Goal: Information Seeking & Learning: Learn about a topic

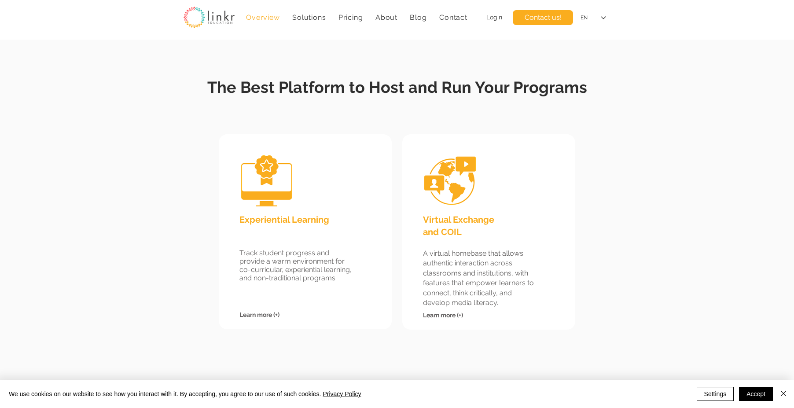
scroll to position [762, 0]
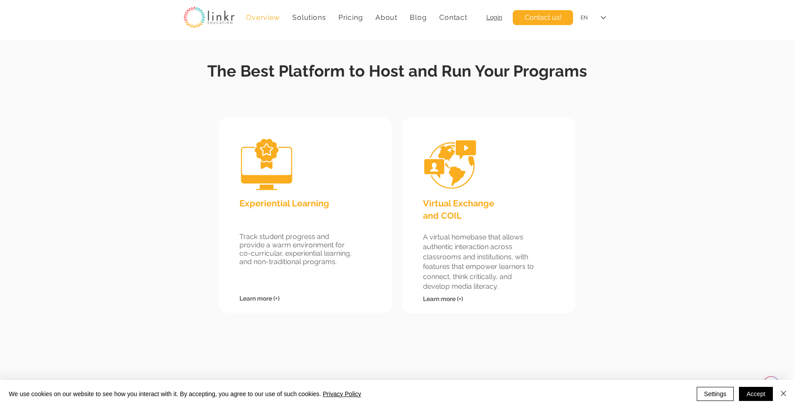
click at [433, 297] on span "Learn more (+)" at bounding box center [443, 298] width 40 height 7
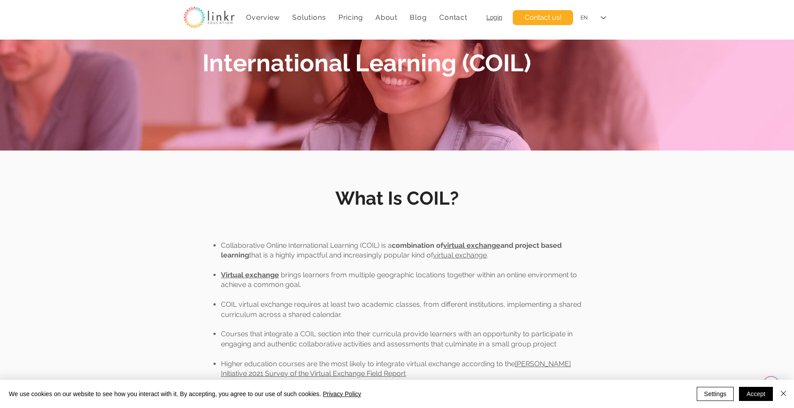
scroll to position [122, 0]
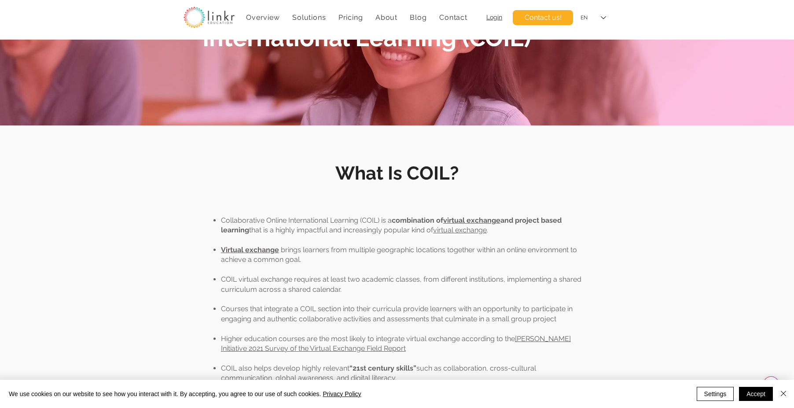
drag, startPoint x: 306, startPoint y: 250, endPoint x: 310, endPoint y: 261, distance: 11.9
click at [310, 261] on p "Virtual exchange brings learners from multiple geographic locations together wi…" at bounding box center [403, 255] width 365 height 20
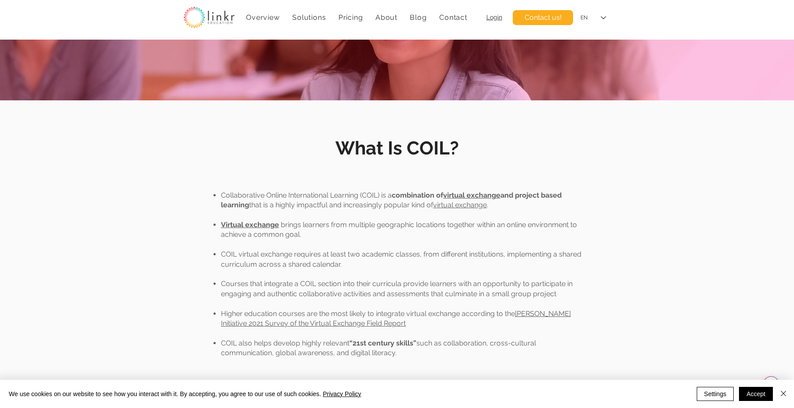
scroll to position [148, 0]
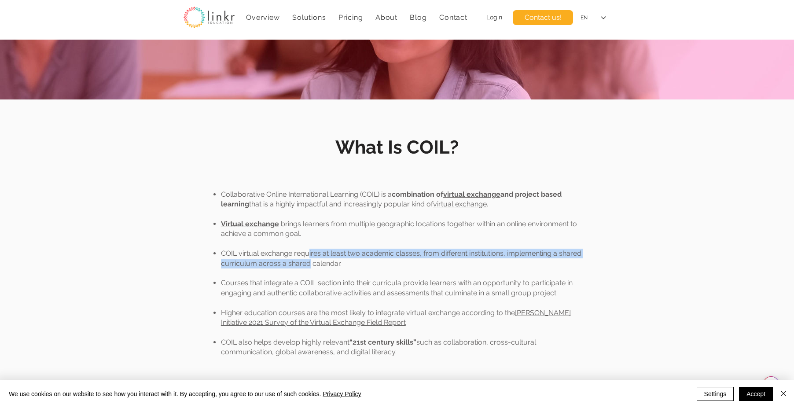
drag, startPoint x: 306, startPoint y: 252, endPoint x: 308, endPoint y: 261, distance: 9.0
click at [308, 261] on p "COIL virtual exchange requires at least two academic classes, from different in…" at bounding box center [403, 259] width 365 height 20
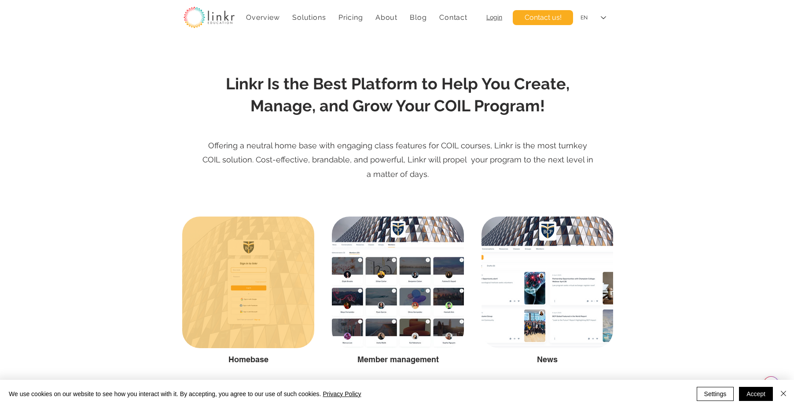
scroll to position [925, 0]
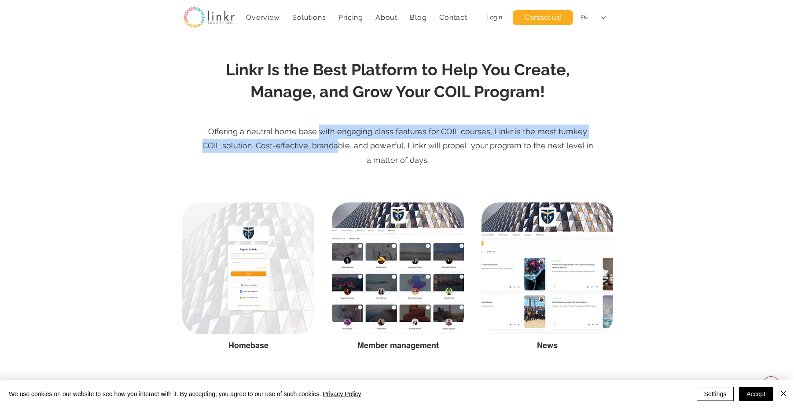
drag, startPoint x: 312, startPoint y: 133, endPoint x: 313, endPoint y: 142, distance: 9.3
click at [313, 142] on span "Offering a neutral home base with engaging class features for COIL courses, Lin…" at bounding box center [398, 146] width 391 height 38
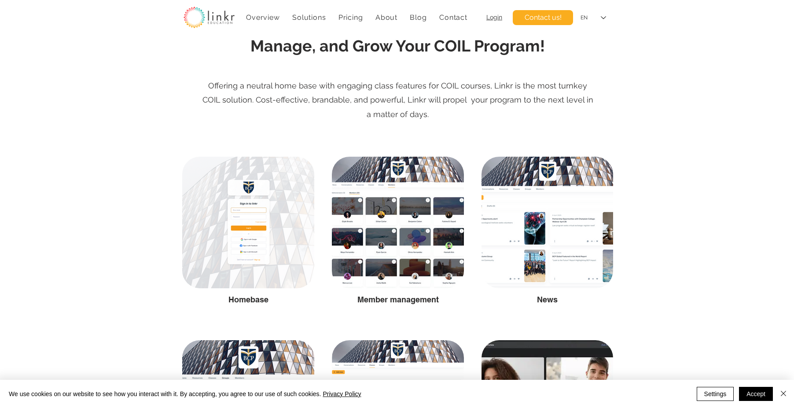
scroll to position [972, 0]
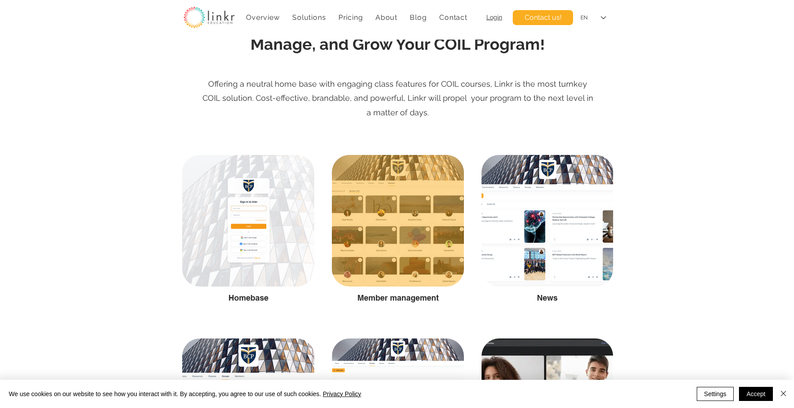
click at [358, 213] on div at bounding box center [398, 221] width 132 height 132
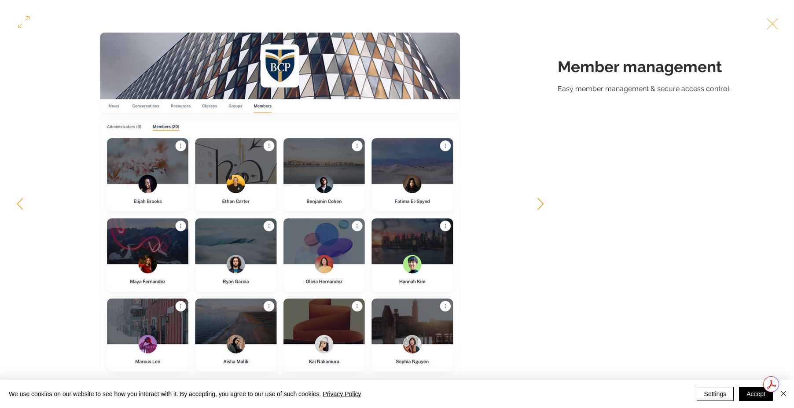
click at [540, 203] on icon "Next Item" at bounding box center [541, 204] width 7 height 12
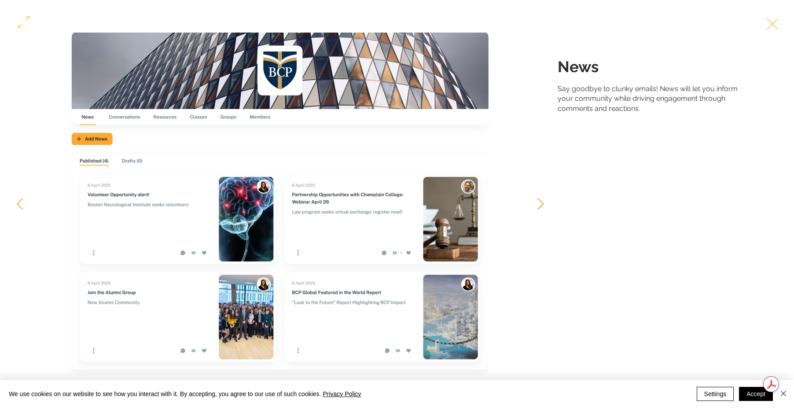
click at [540, 203] on icon "Next Item" at bounding box center [541, 204] width 7 height 12
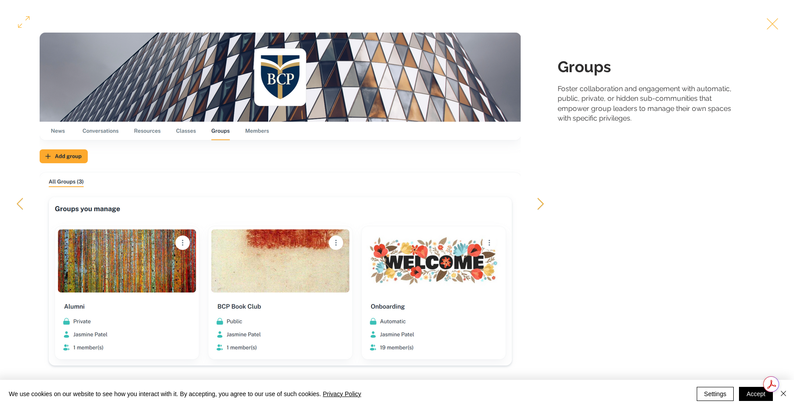
click at [540, 203] on icon "Next Item" at bounding box center [541, 204] width 7 height 12
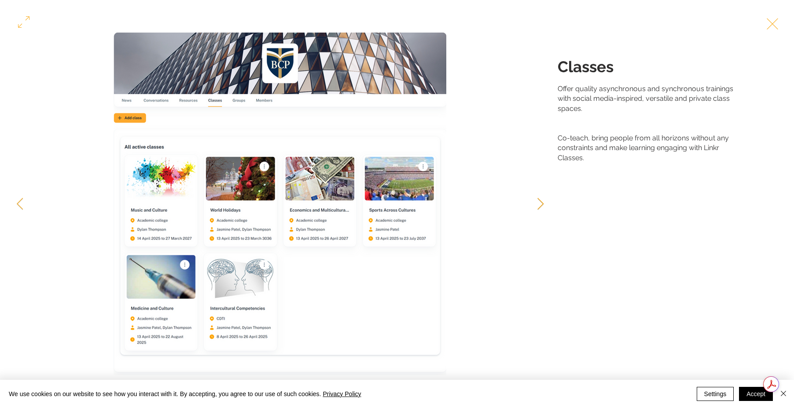
click at [540, 203] on icon "Next Item" at bounding box center [541, 204] width 7 height 12
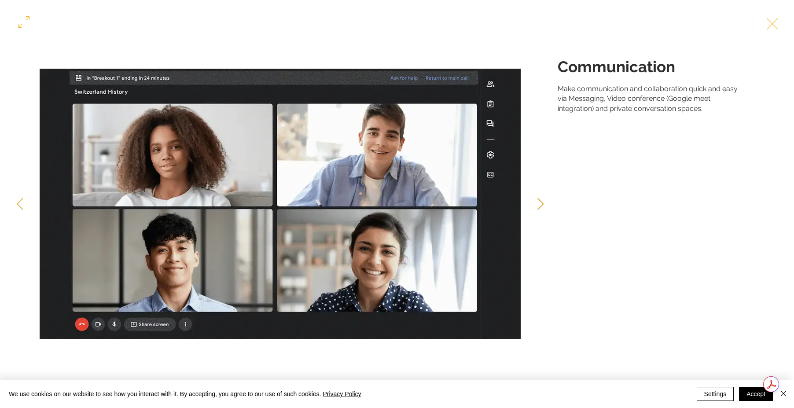
click at [540, 203] on icon "Next Item" at bounding box center [541, 204] width 7 height 12
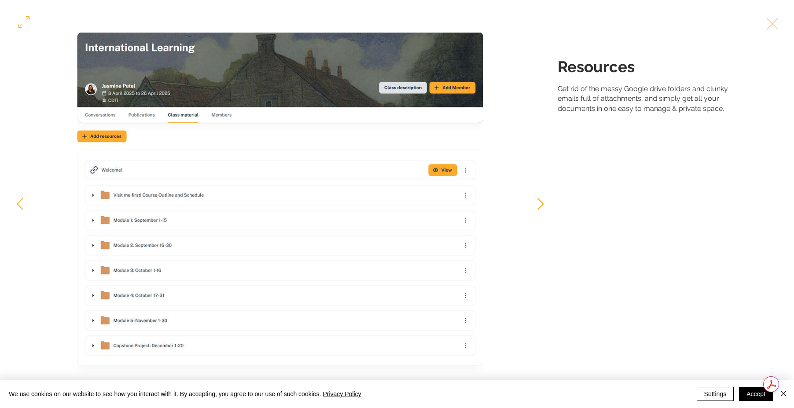
click at [540, 203] on icon "Next Item" at bounding box center [541, 204] width 7 height 12
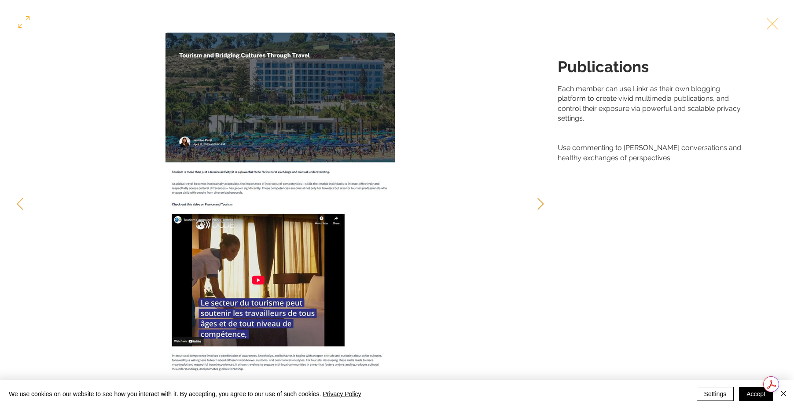
click at [540, 203] on icon "Next Item" at bounding box center [541, 204] width 7 height 12
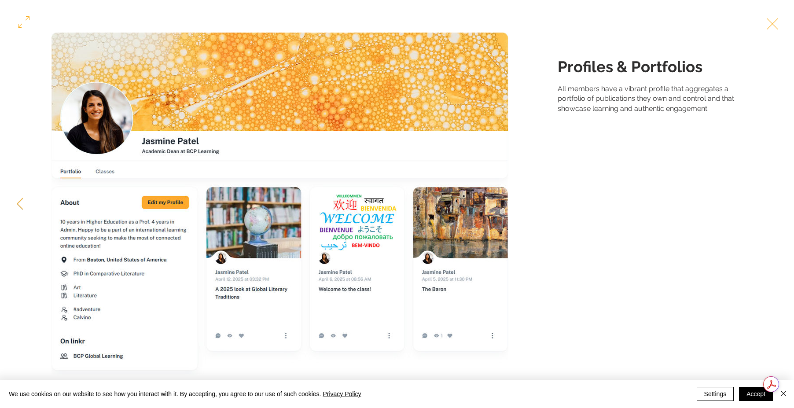
click at [773, 23] on button "Exit expand mode" at bounding box center [772, 22] width 17 height 19
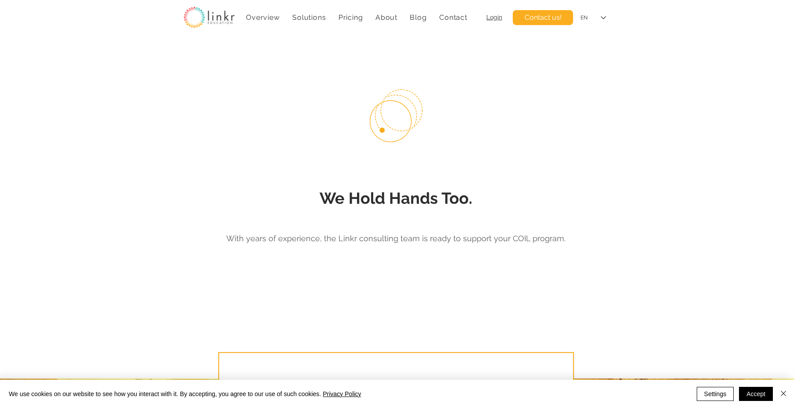
scroll to position [2064, 0]
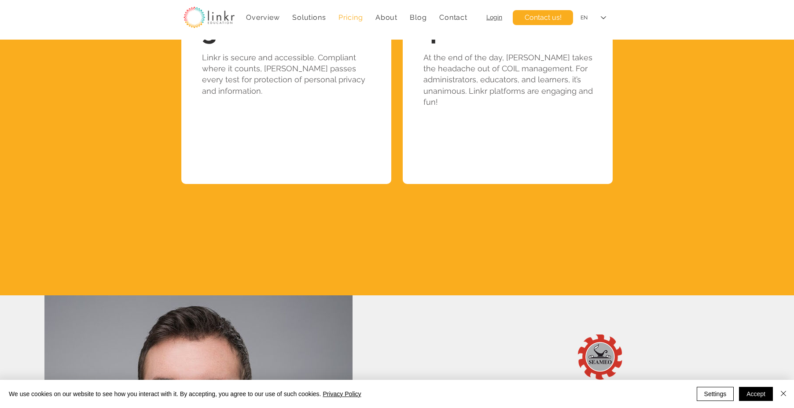
click at [344, 19] on span "Pricing" at bounding box center [351, 17] width 25 height 8
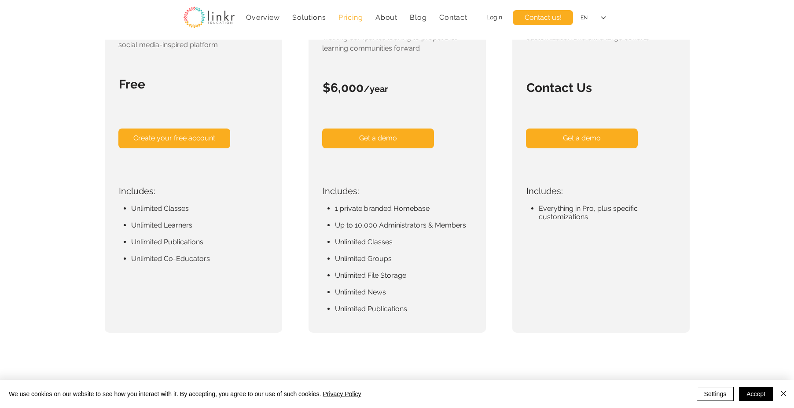
scroll to position [256, 0]
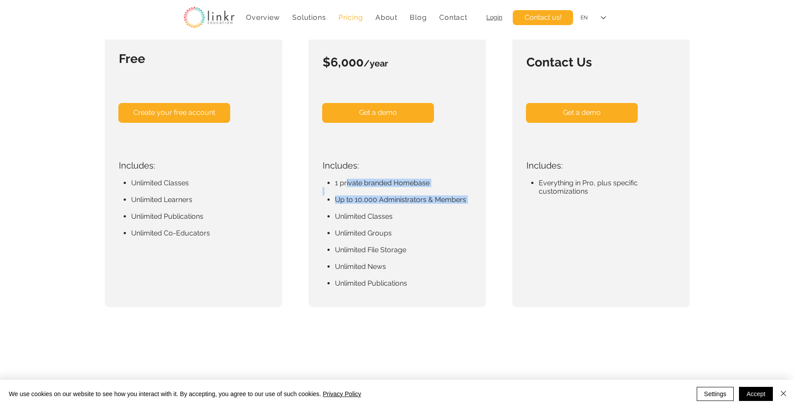
drag, startPoint x: 347, startPoint y: 182, endPoint x: 354, endPoint y: 204, distance: 23.1
click at [354, 204] on div "1 private branded Homebase ​ ​ ​ Up to 10,000 Administrators & Members ​ Unlimi…" at bounding box center [400, 233] width 154 height 109
click at [354, 204] on p "​" at bounding box center [400, 208] width 154 height 8
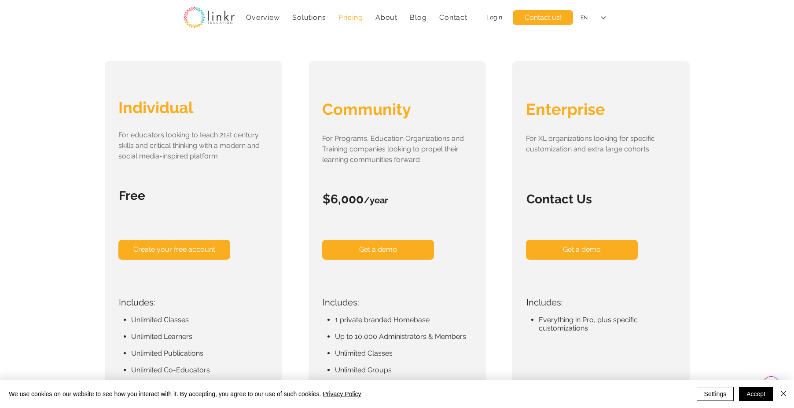
scroll to position [0, 0]
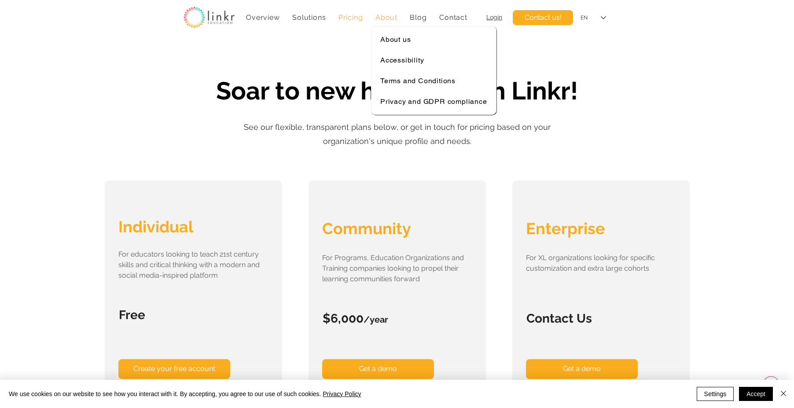
click at [386, 18] on span "About" at bounding box center [387, 17] width 22 height 8
click at [388, 41] on span "About us" at bounding box center [395, 39] width 30 height 8
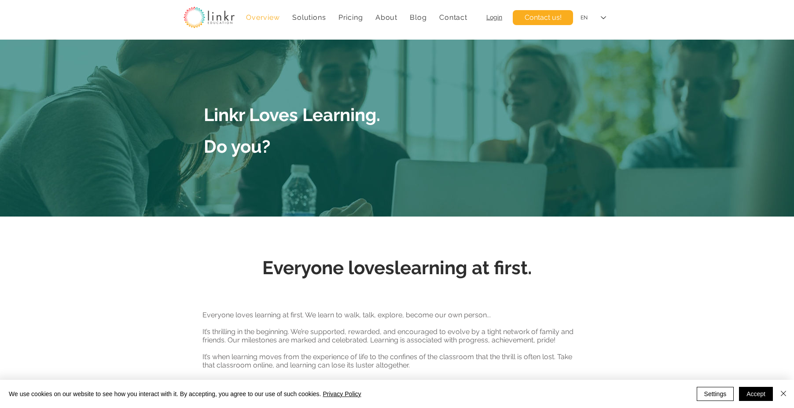
click at [265, 13] on span "Overview" at bounding box center [262, 17] width 33 height 8
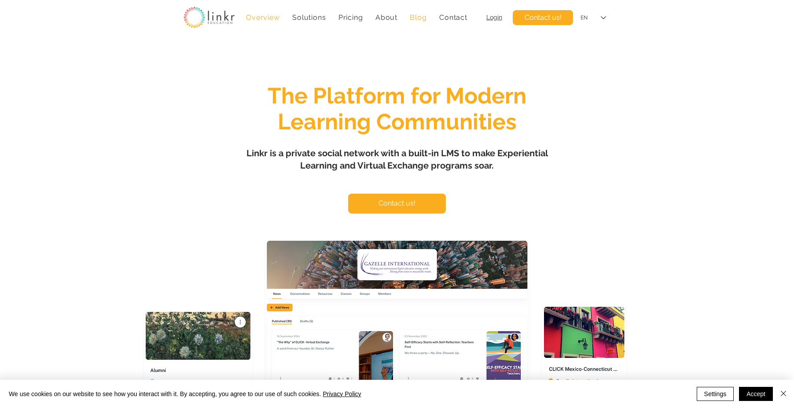
click at [423, 17] on span "Blog" at bounding box center [418, 17] width 17 height 8
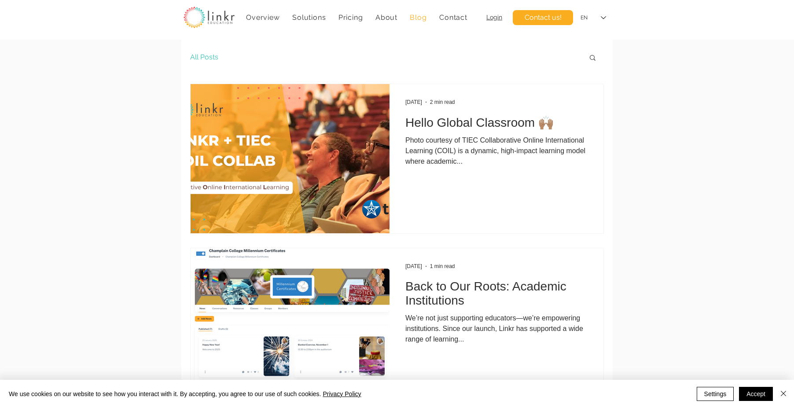
click at [309, 162] on img "Blog feed" at bounding box center [290, 159] width 200 height 150
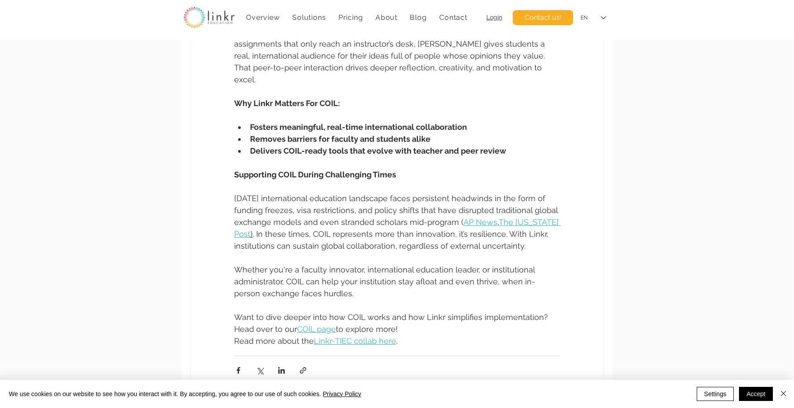
scroll to position [646, 0]
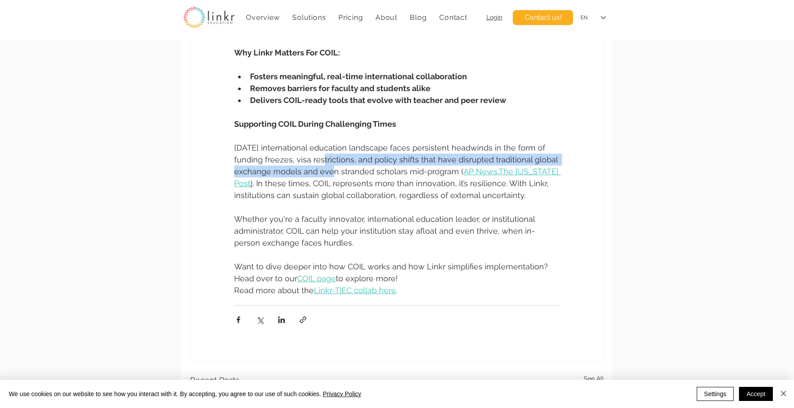
drag, startPoint x: 316, startPoint y: 159, endPoint x: 325, endPoint y: 169, distance: 12.8
click at [325, 169] on span "[DATE] international education landscape faces persistent headwinds in the form…" at bounding box center [397, 159] width 326 height 33
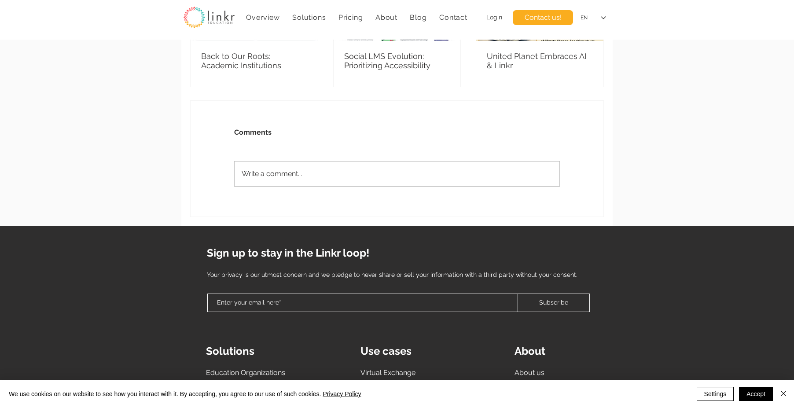
scroll to position [1231, 0]
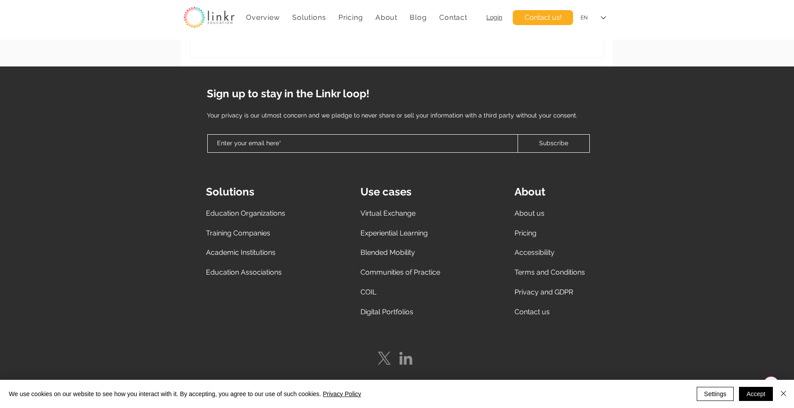
click at [373, 215] on span "Virtual Exchange" at bounding box center [388, 213] width 55 height 8
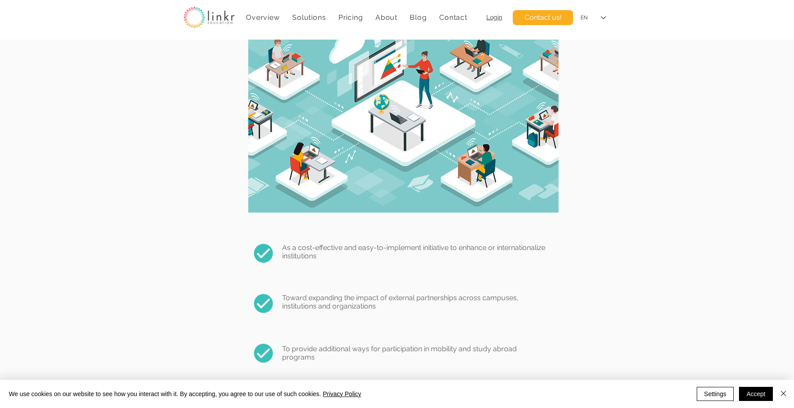
scroll to position [915, 0]
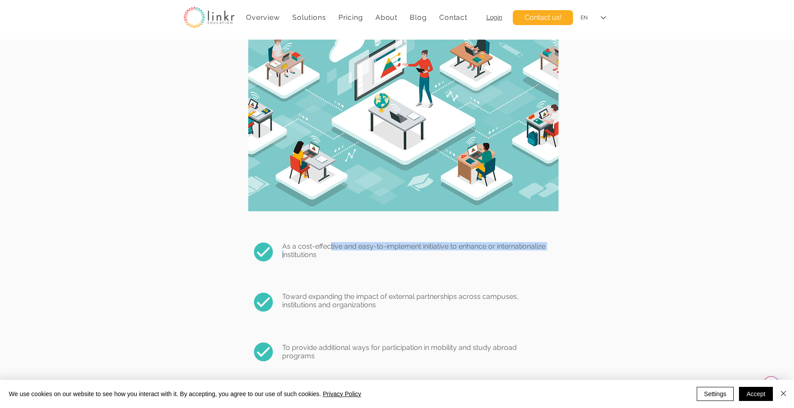
drag, startPoint x: 330, startPoint y: 245, endPoint x: 336, endPoint y: 257, distance: 13.2
click at [336, 257] on span "As a cost-effective and easy-to-implement initiative to enhance or internationa…" at bounding box center [413, 250] width 263 height 17
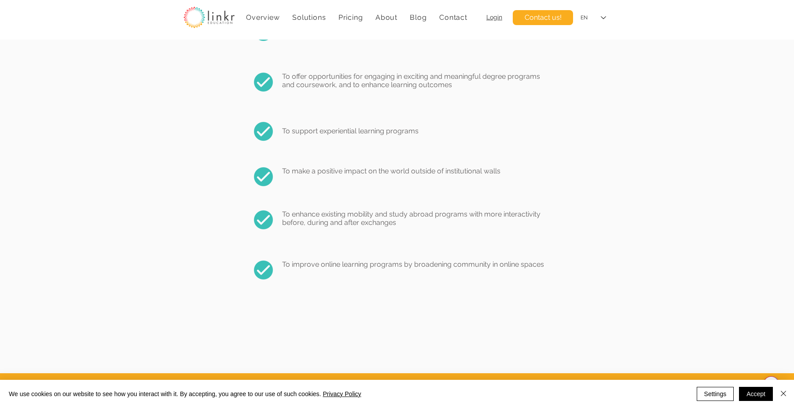
scroll to position [1277, 0]
